Goal: Task Accomplishment & Management: Manage account settings

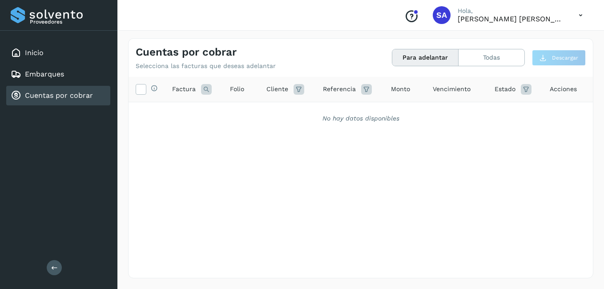
click at [65, 91] on link "Cuentas por cobrar" at bounding box center [59, 95] width 68 height 8
click at [54, 56] on div "Inicio" at bounding box center [58, 53] width 104 height 20
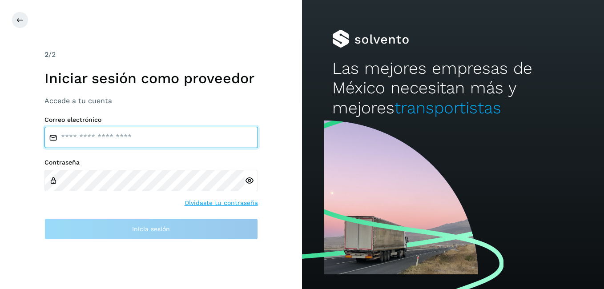
type input "**********"
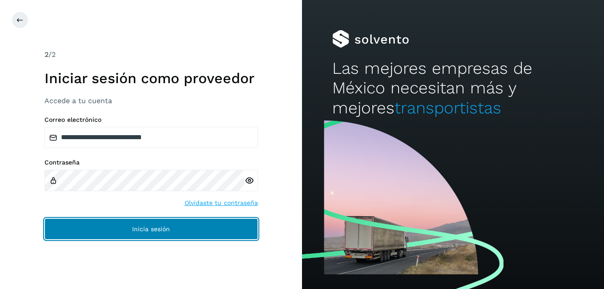
click at [104, 231] on button "Inicia sesión" at bounding box center [150, 228] width 213 height 21
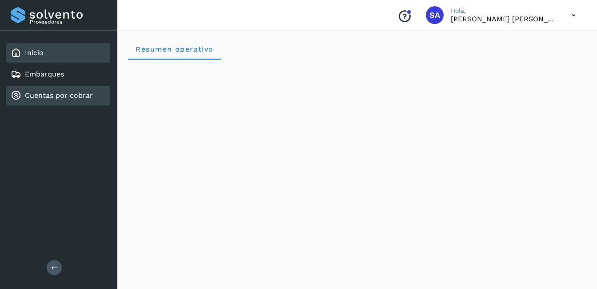
click at [81, 92] on link "Cuentas por cobrar" at bounding box center [59, 95] width 68 height 8
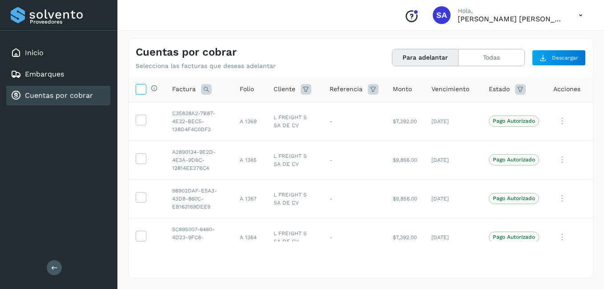
click at [142, 88] on icon at bounding box center [140, 88] width 9 height 9
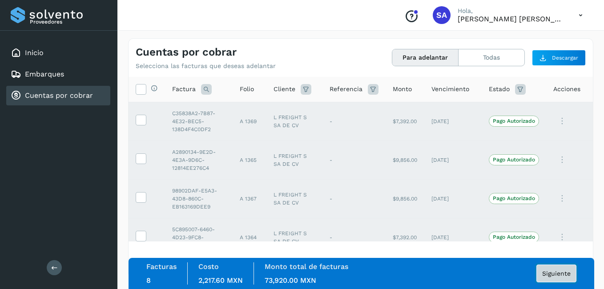
click at [539, 273] on button "Siguiente" at bounding box center [556, 273] width 40 height 18
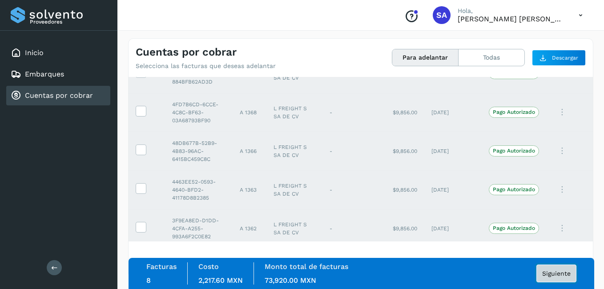
scroll to position [170, 0]
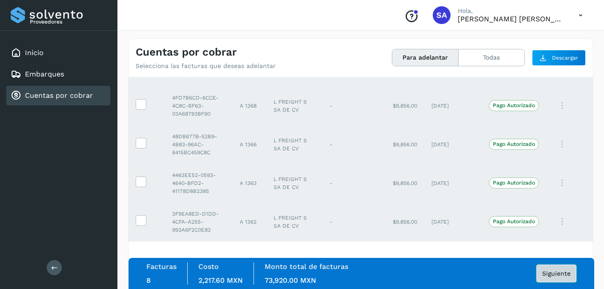
click at [557, 272] on span "Siguiente" at bounding box center [556, 273] width 28 height 6
click at [562, 274] on span "Siguiente" at bounding box center [556, 273] width 28 height 6
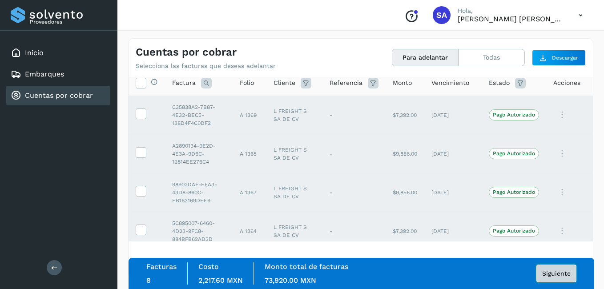
scroll to position [0, 0]
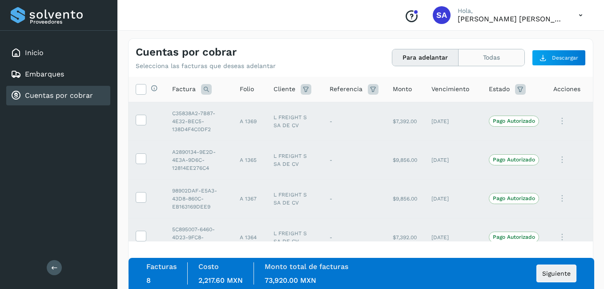
click at [500, 61] on button "Todas" at bounding box center [491, 57] width 66 height 16
drag, startPoint x: 44, startPoint y: 52, endPoint x: 38, endPoint y: 86, distance: 35.3
click at [44, 52] on div "Inicio" at bounding box center [58, 53] width 104 height 20
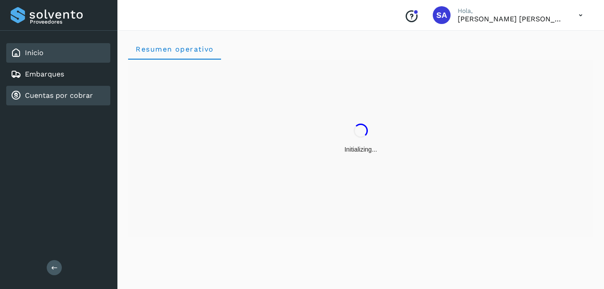
click at [37, 96] on link "Cuentas por cobrar" at bounding box center [59, 95] width 68 height 8
